Goal: Information Seeking & Learning: Learn about a topic

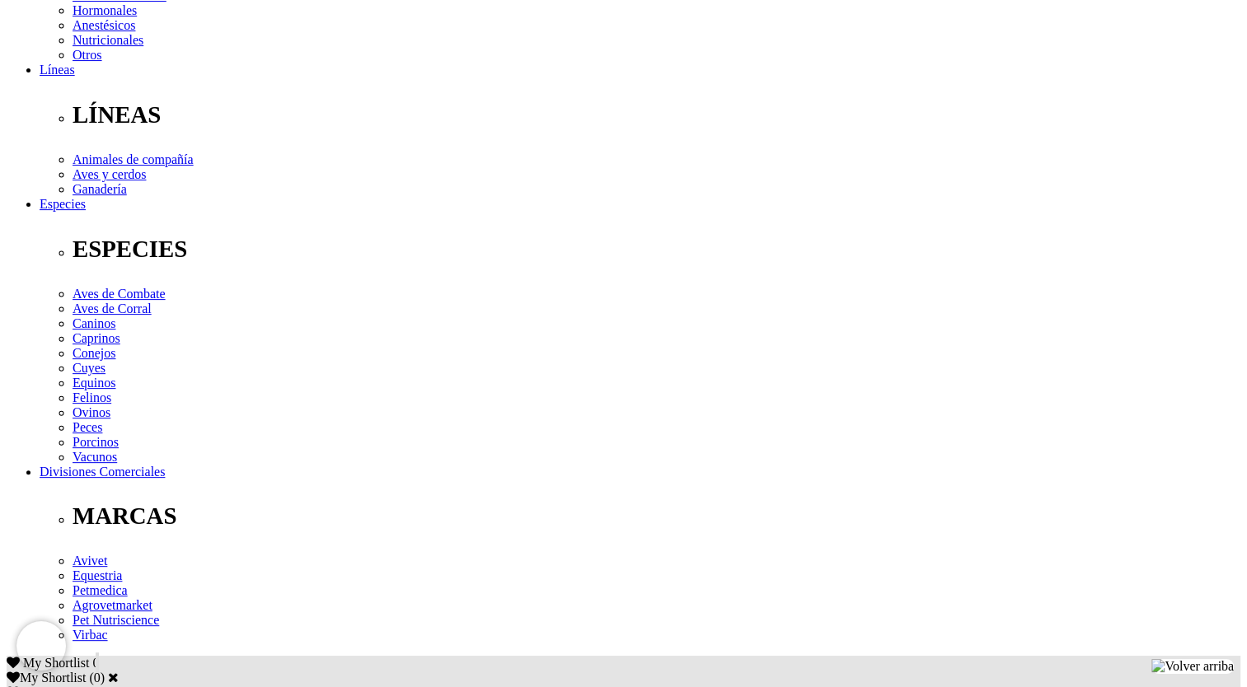
scroll to position [495, 0]
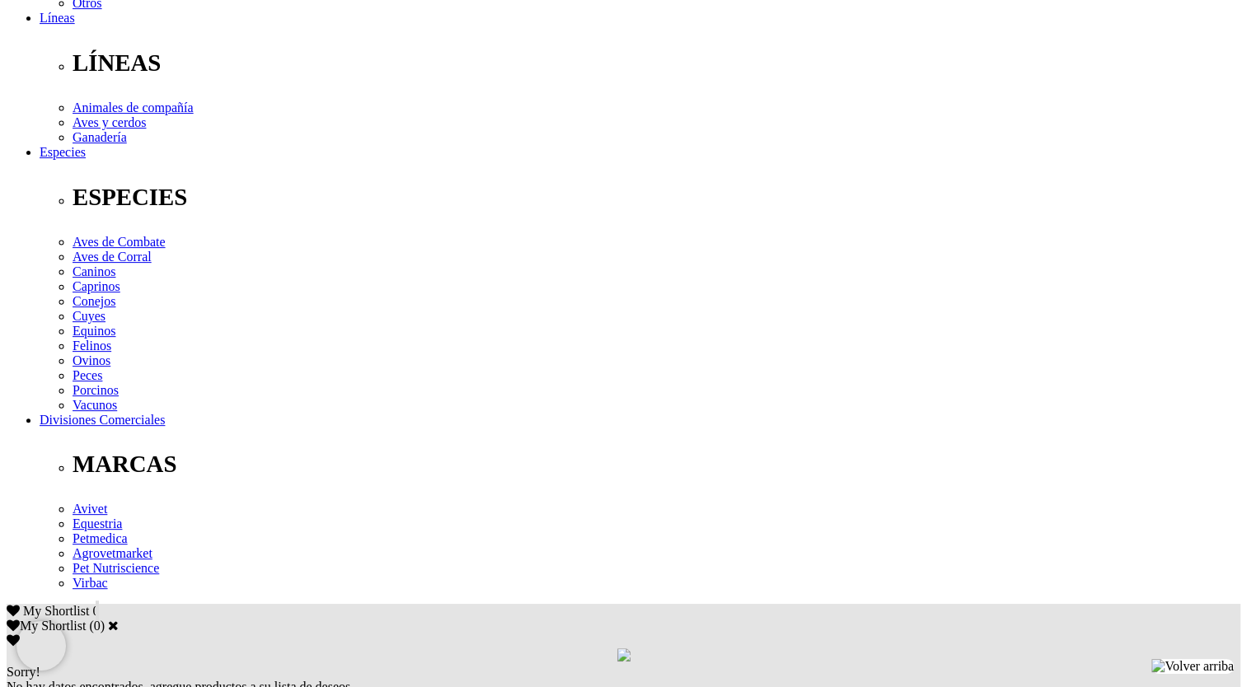
drag, startPoint x: 545, startPoint y: 303, endPoint x: 991, endPoint y: 305, distance: 445.9
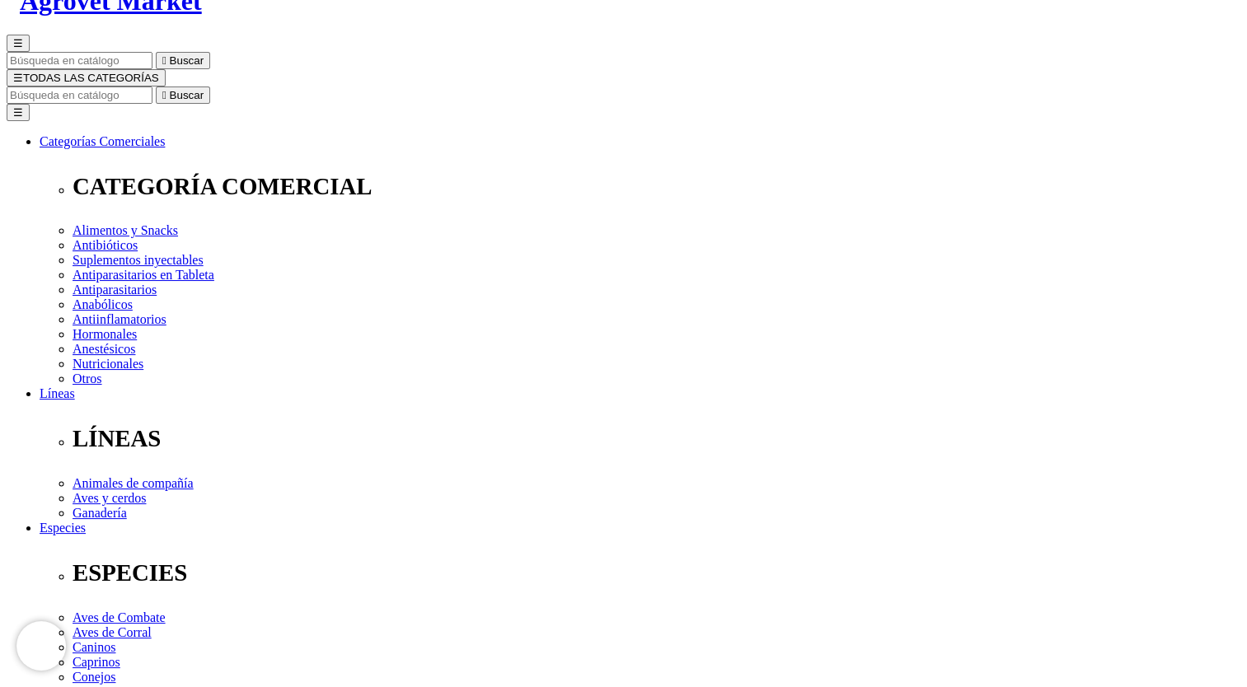
scroll to position [0, 0]
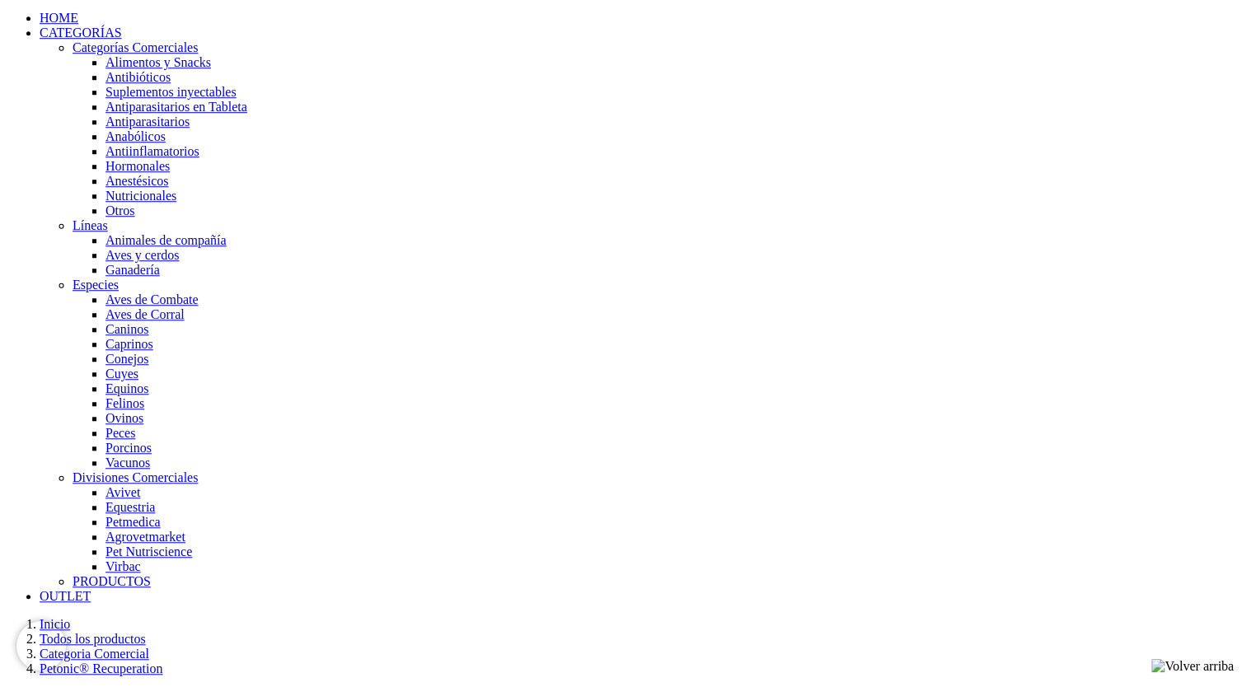
scroll to position [880, 0]
